Goal: Find specific page/section: Find specific page/section

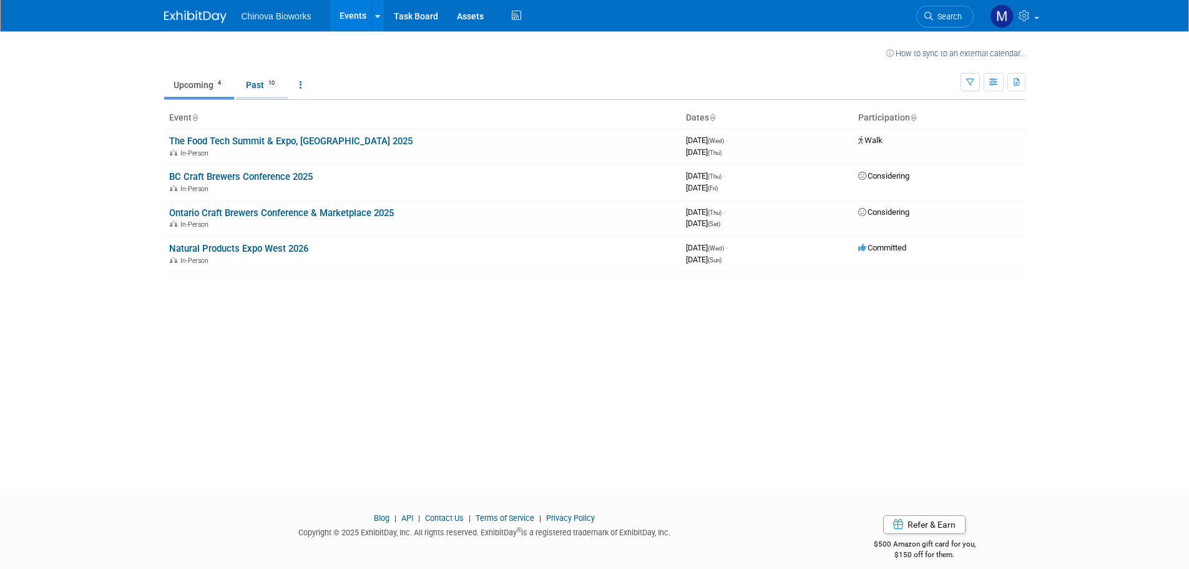
click at [267, 87] on link "Past 10" at bounding box center [262, 85] width 51 height 24
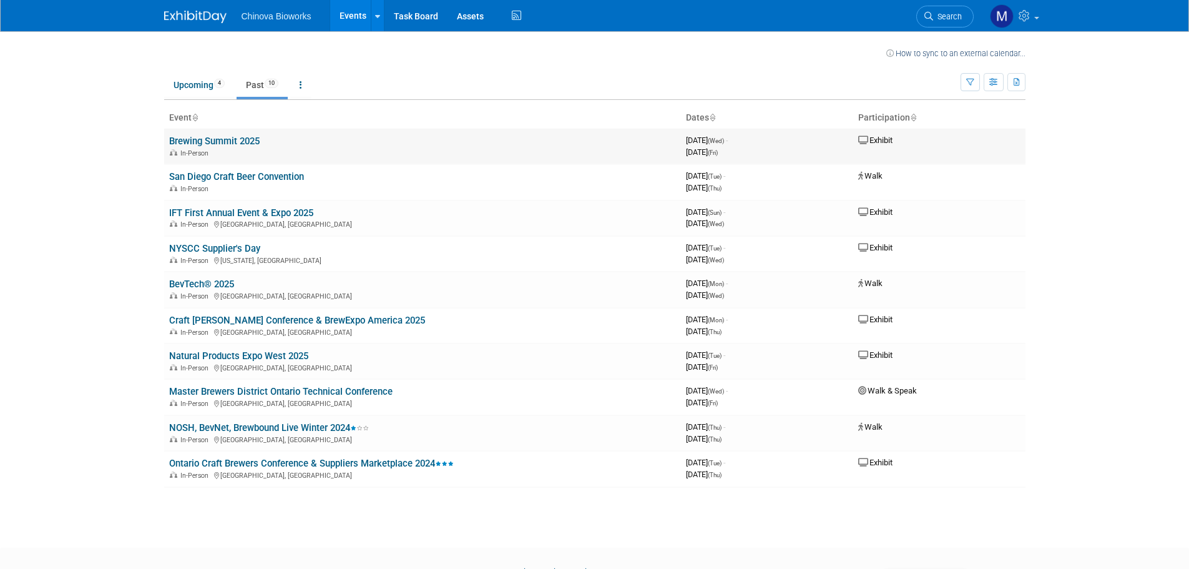
click at [390, 141] on td "​​Brewing Summit 2025 In-Person" at bounding box center [422, 147] width 517 height 36
click at [247, 138] on link "​​Brewing Summit 2025" at bounding box center [214, 140] width 91 height 11
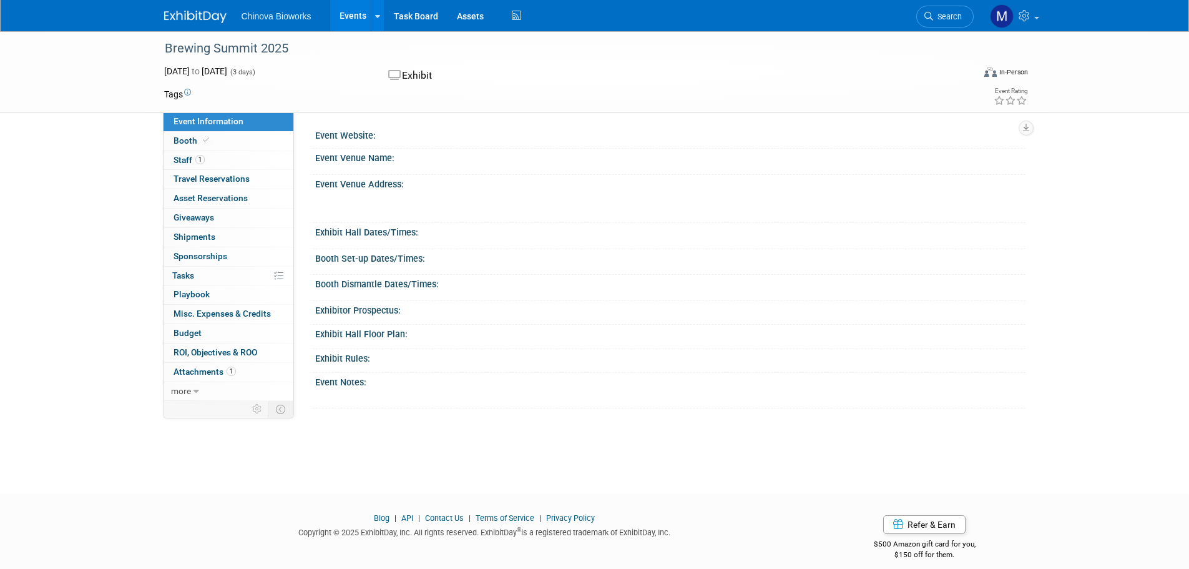
click at [218, 51] on div "​​Brewing Summit 2025" at bounding box center [557, 48] width 795 height 22
copy div "​​Brewing Summit 2025"
